Goal: Task Accomplishment & Management: Complete application form

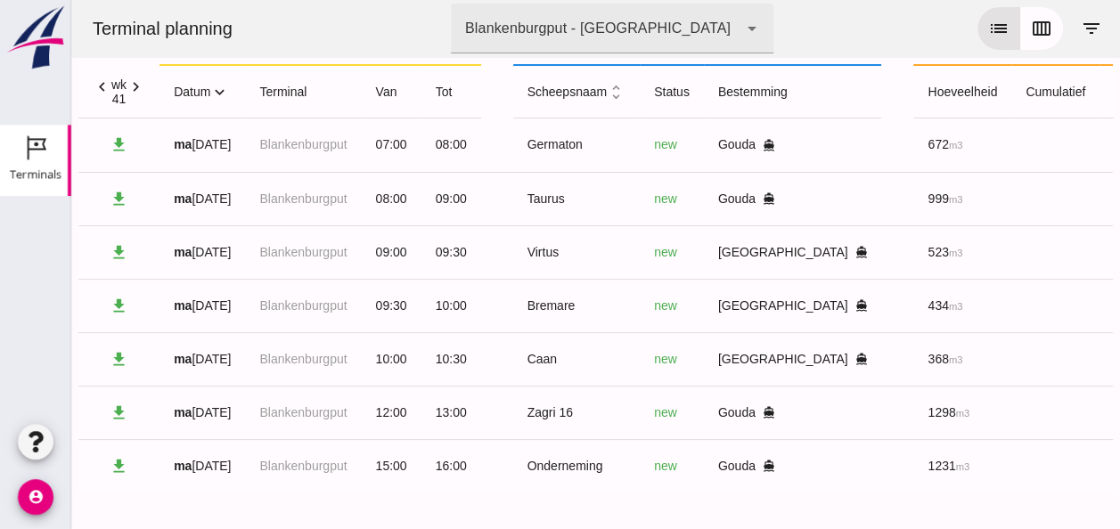
scroll to position [0, 452]
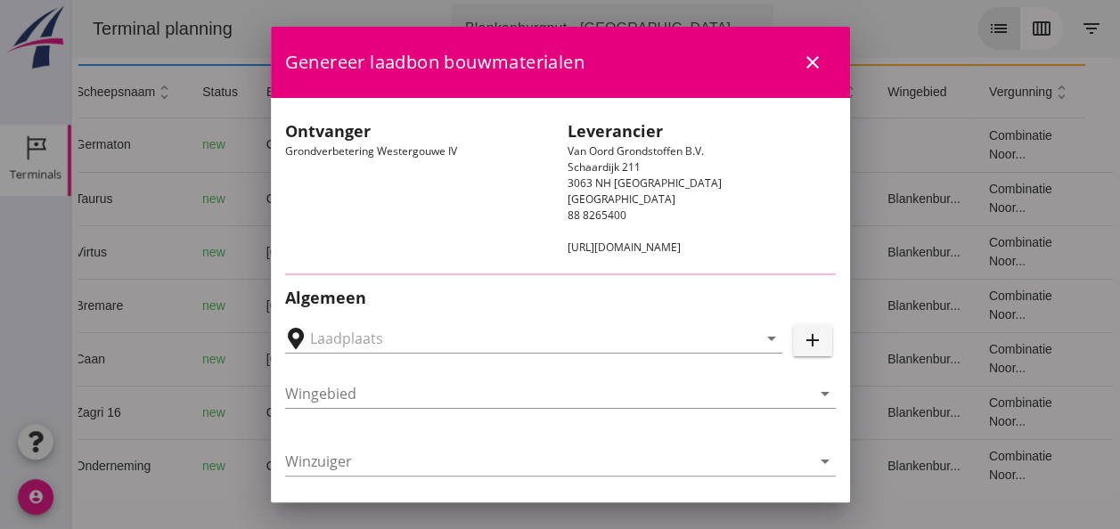
type input "Loswal Fa. J. Bos&Zonen, [GEOGRAPHIC_DATA]"
type input "Taurus"
type input "Rianne"
type input "999"
type input "Ontzilt oph.zand [75] (6120)"
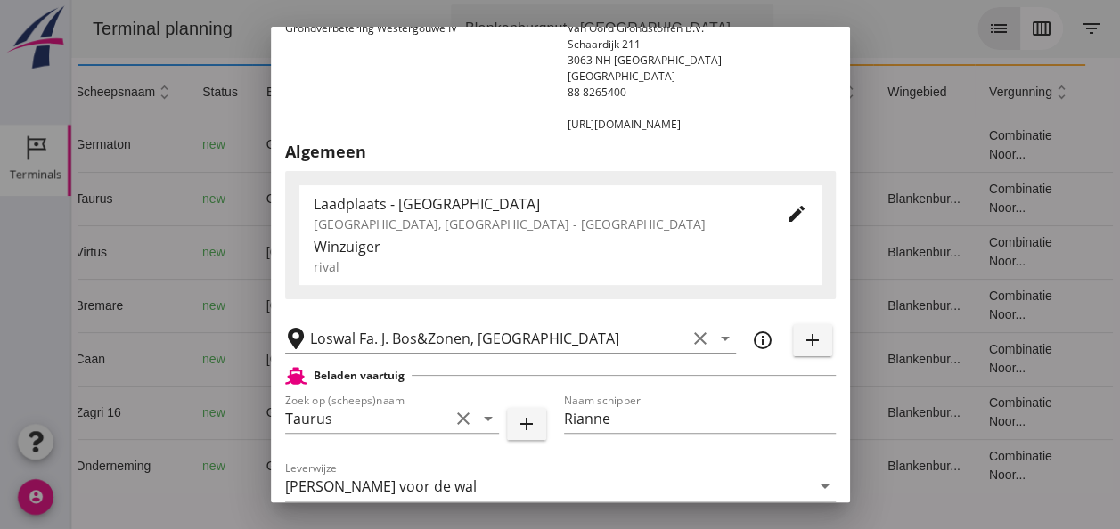
scroll to position [267, 0]
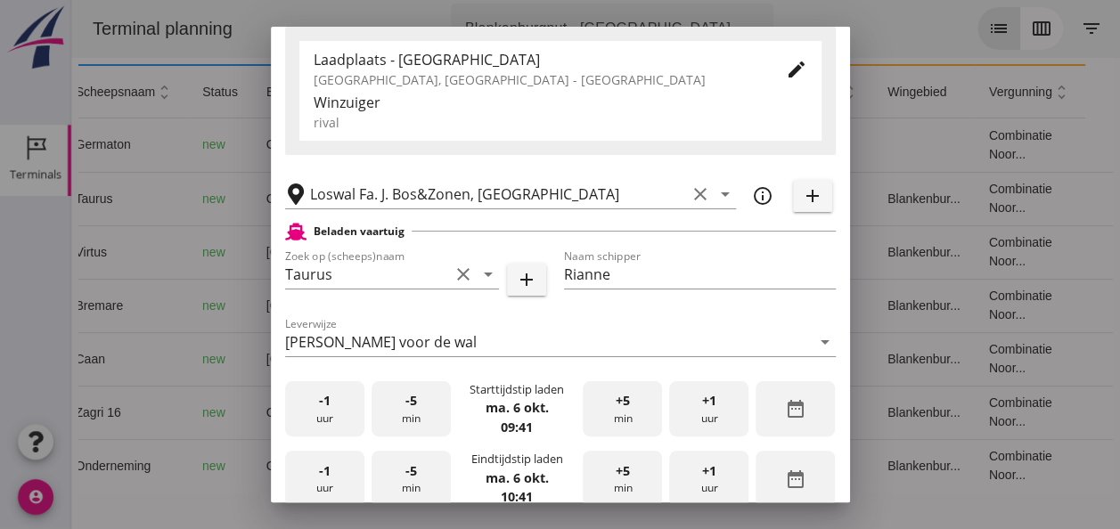
click at [339, 412] on div "-1 uur" at bounding box center [324, 409] width 79 height 56
click at [397, 418] on div "-5 min" at bounding box center [411, 409] width 79 height 56
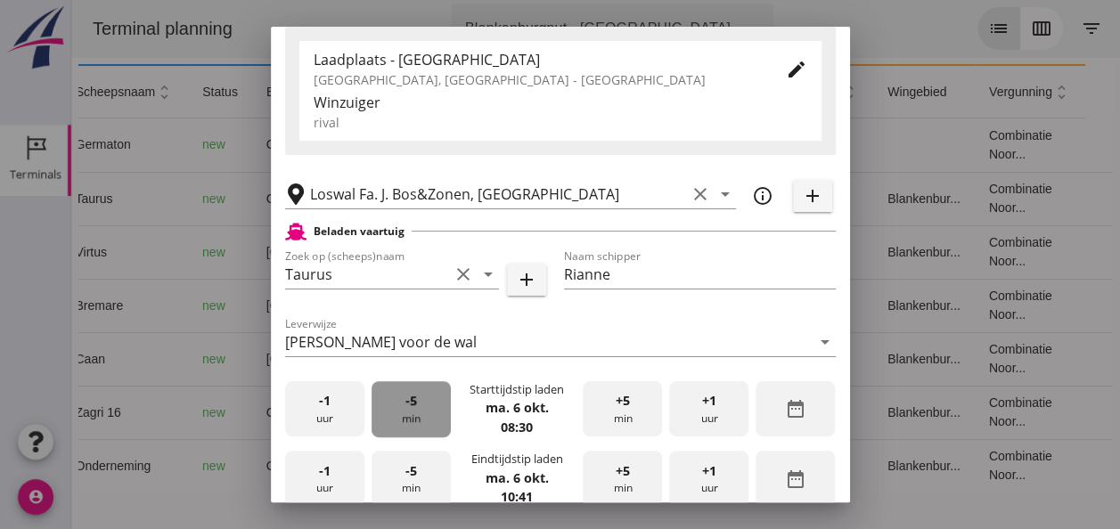
click at [397, 418] on div "-5 min" at bounding box center [411, 409] width 79 height 56
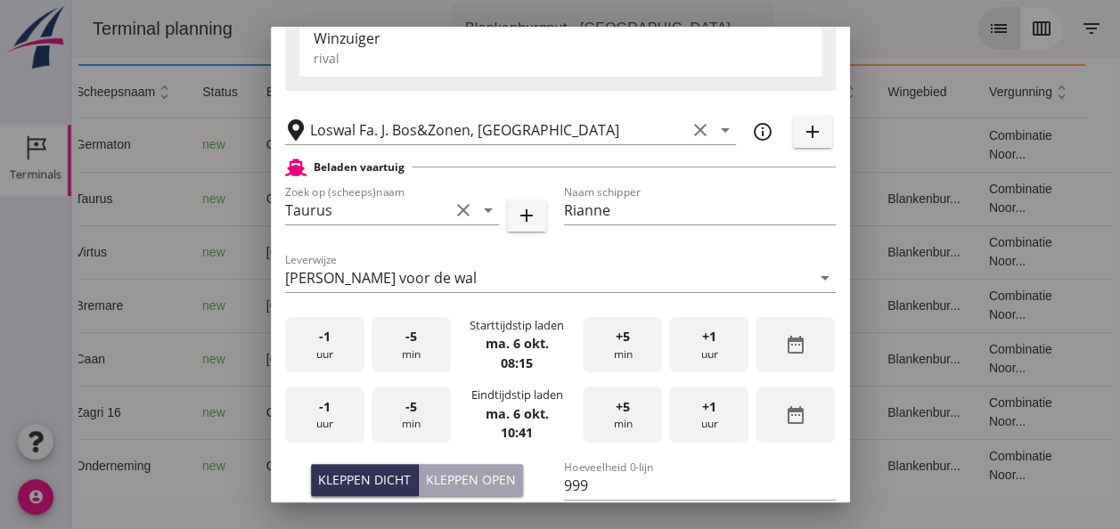
scroll to position [356, 0]
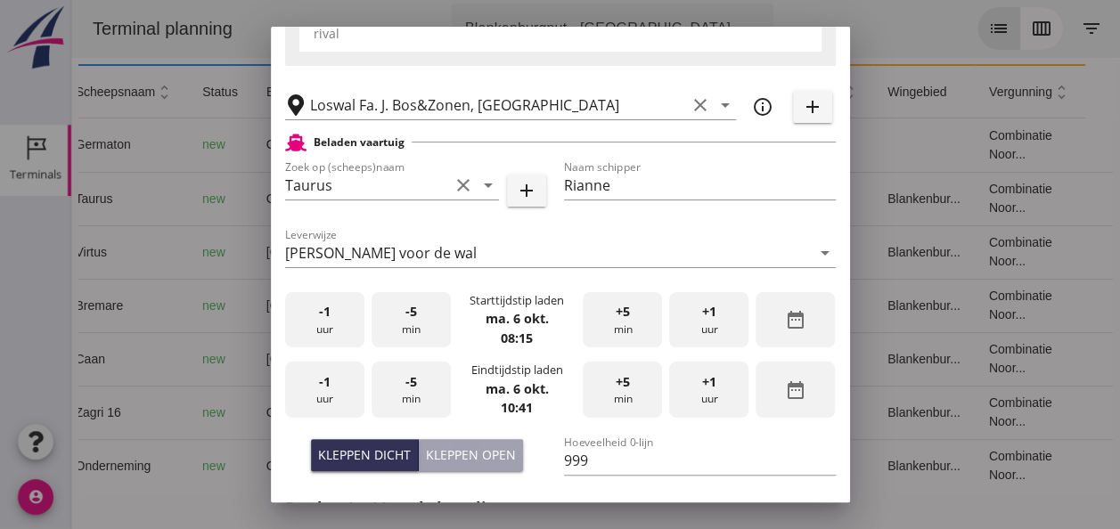
drag, startPoint x: 324, startPoint y: 387, endPoint x: 337, endPoint y: 385, distance: 12.6
click at [333, 387] on div "-1 uur" at bounding box center [324, 390] width 79 height 56
click at [406, 388] on span "-5" at bounding box center [411, 382] width 12 height 20
click at [407, 388] on span "-5" at bounding box center [411, 382] width 12 height 20
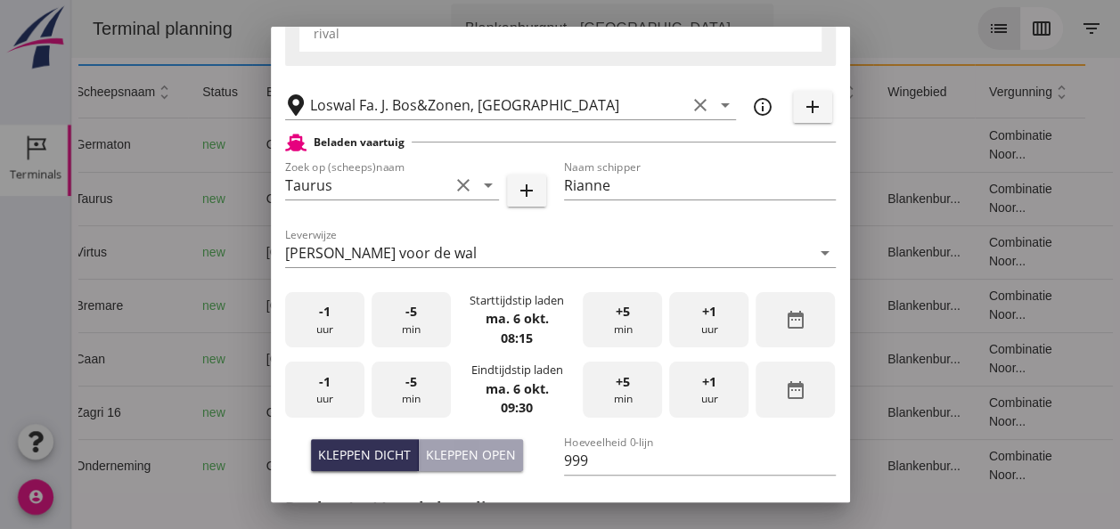
click at [407, 388] on span "-5" at bounding box center [411, 382] width 12 height 20
click at [360, 452] on div "Kleppen dicht" at bounding box center [364, 454] width 93 height 19
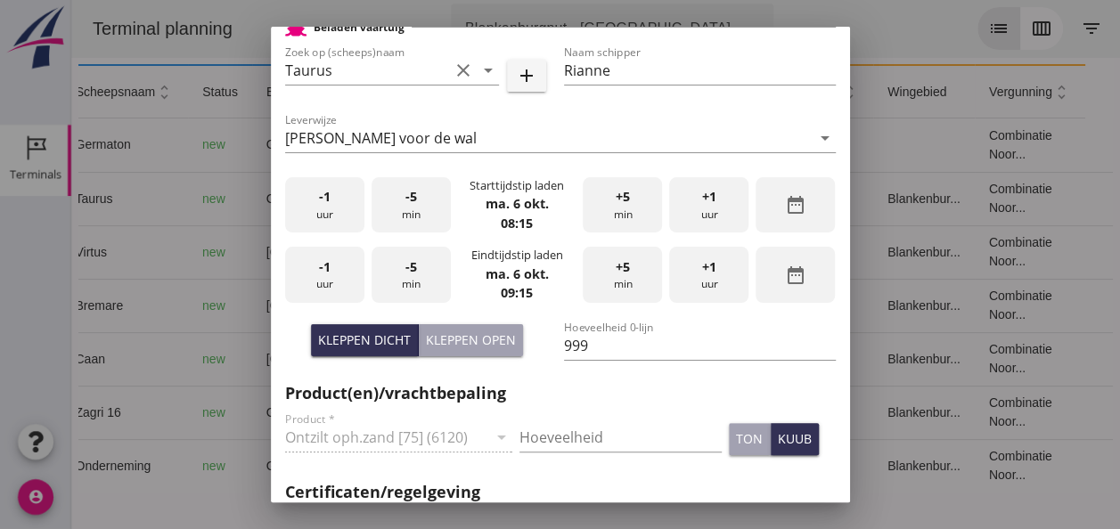
scroll to position [535, 0]
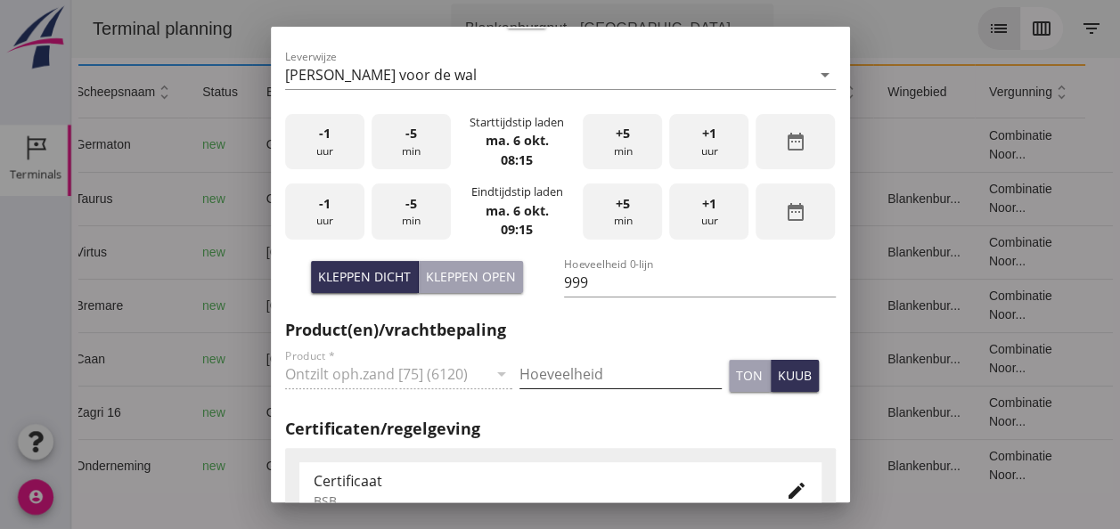
click at [552, 364] on input "Hoeveelheid" at bounding box center [620, 374] width 202 height 29
type input "999"
click at [784, 382] on div "kuub" at bounding box center [795, 375] width 34 height 19
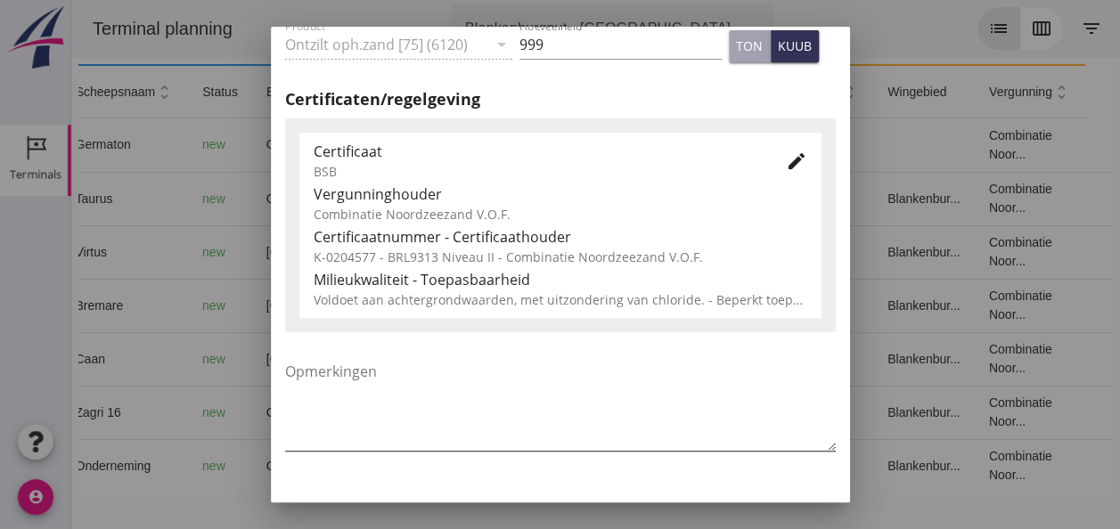
scroll to position [908, 0]
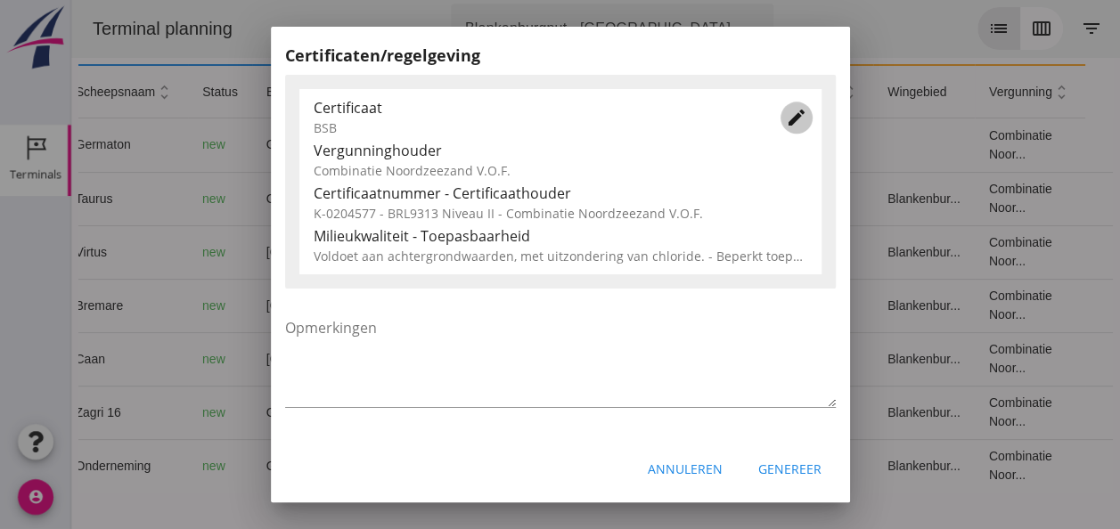
click at [786, 117] on icon "edit" at bounding box center [796, 117] width 21 height 21
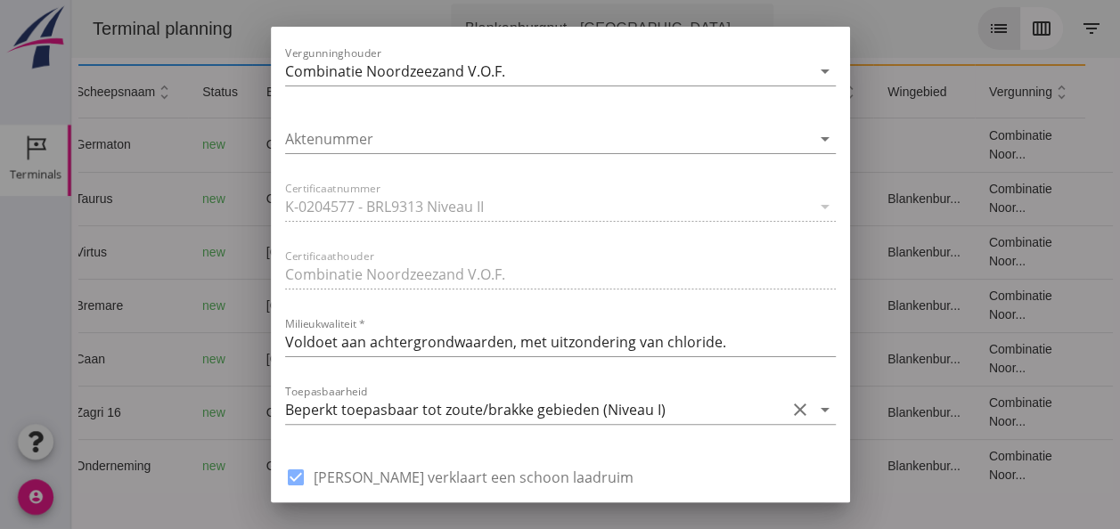
scroll to position [1350, 0]
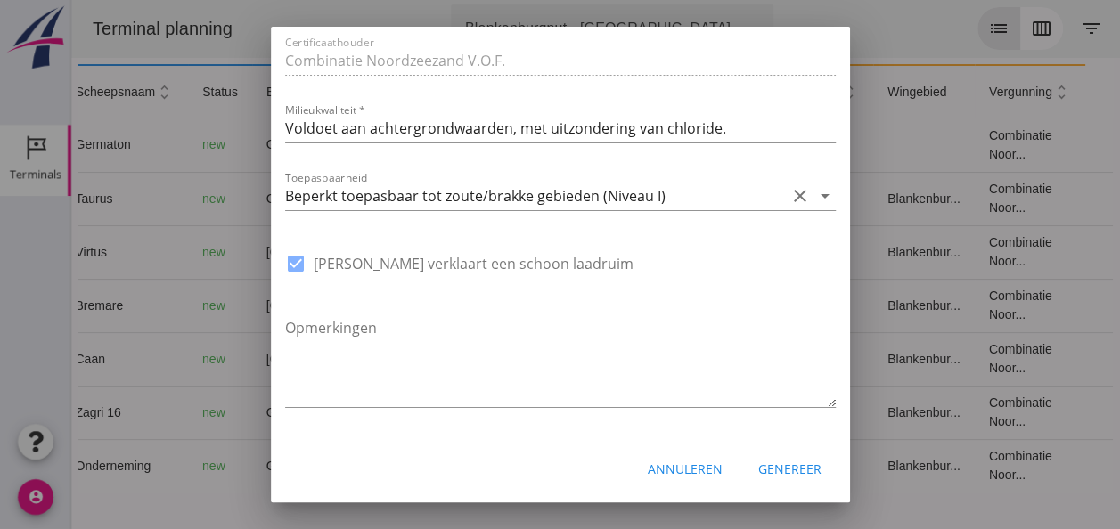
click at [814, 196] on icon "arrow_drop_down" at bounding box center [824, 195] width 21 height 21
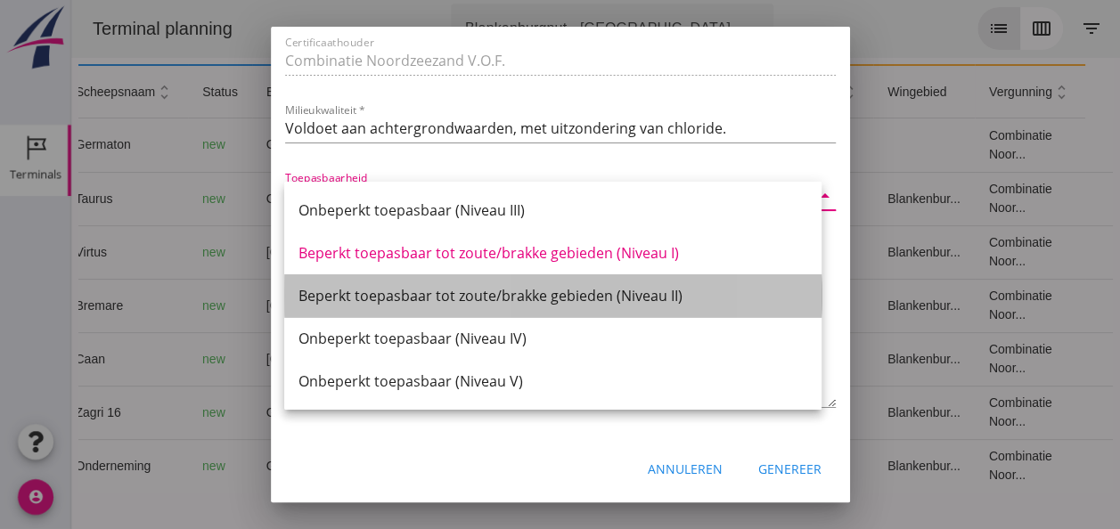
click at [654, 298] on div "Beperkt toepasbaar tot zoute/brakke gebieden (Niveau II)" at bounding box center [552, 295] width 509 height 21
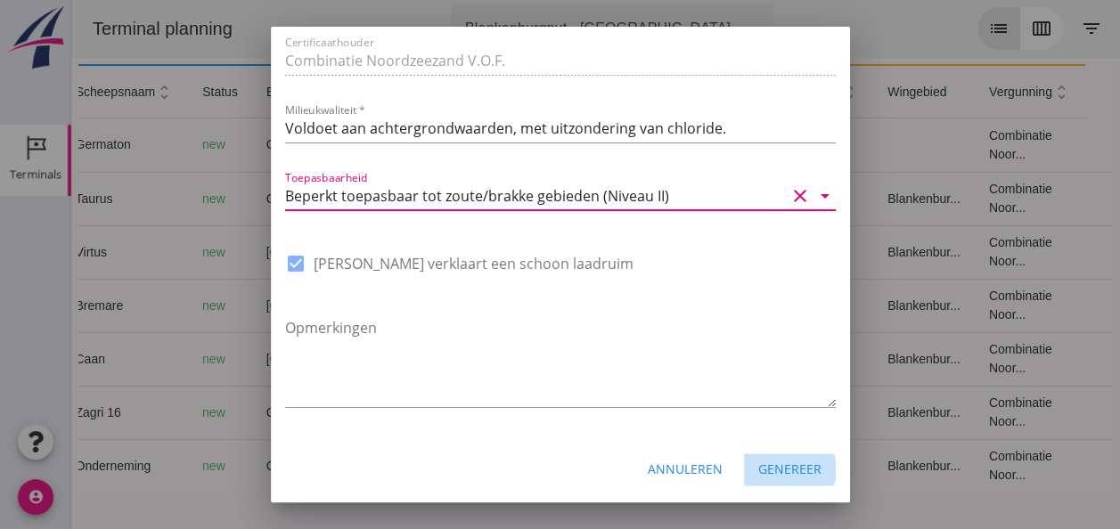
click at [775, 474] on div "Genereer" at bounding box center [789, 469] width 63 height 19
